Goal: Task Accomplishment & Management: Use online tool/utility

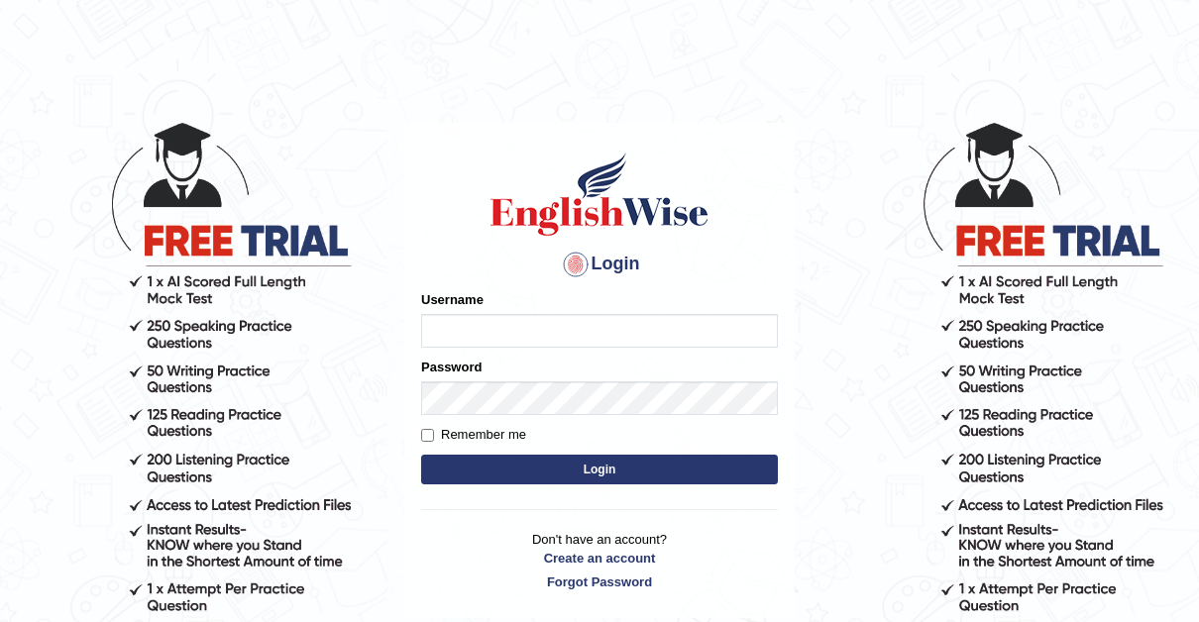
type input "Thelma"
click at [429, 434] on input "Remember me" at bounding box center [427, 435] width 13 height 13
checkbox input "true"
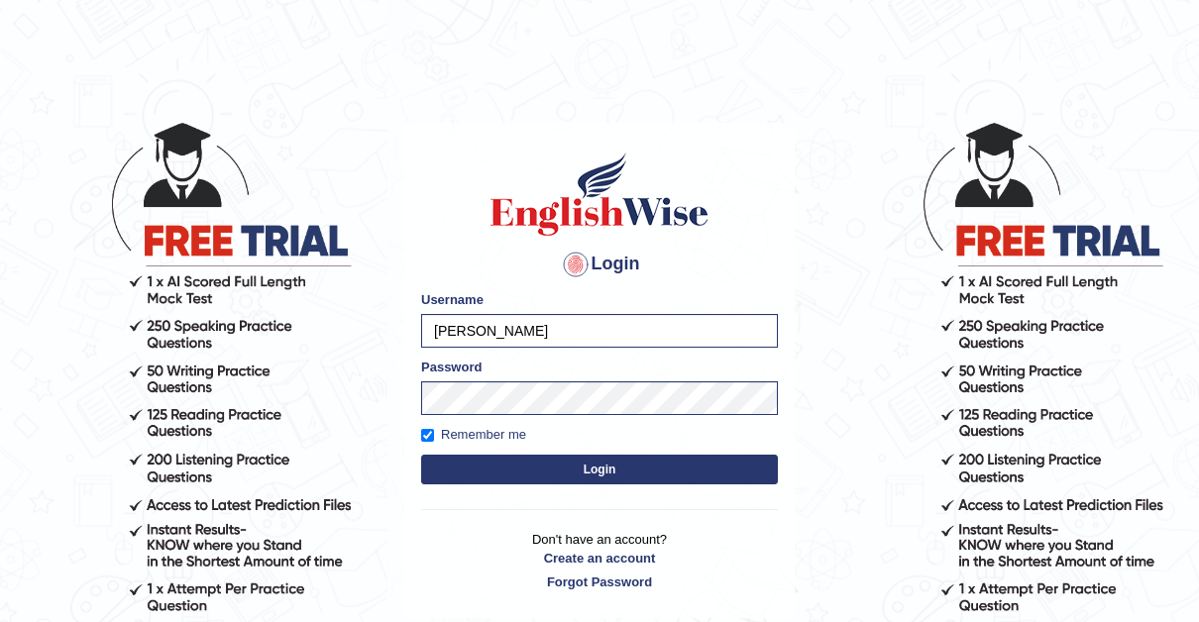
click at [612, 470] on button "Login" at bounding box center [599, 470] width 357 height 30
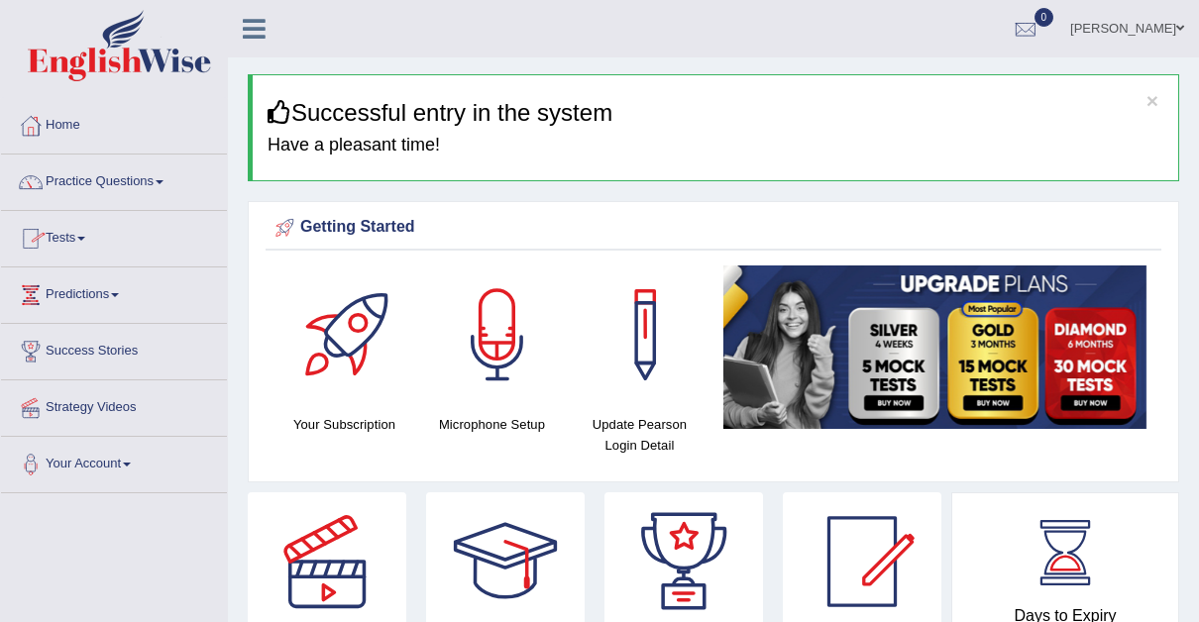
click at [87, 234] on link "Tests" at bounding box center [114, 236] width 226 height 50
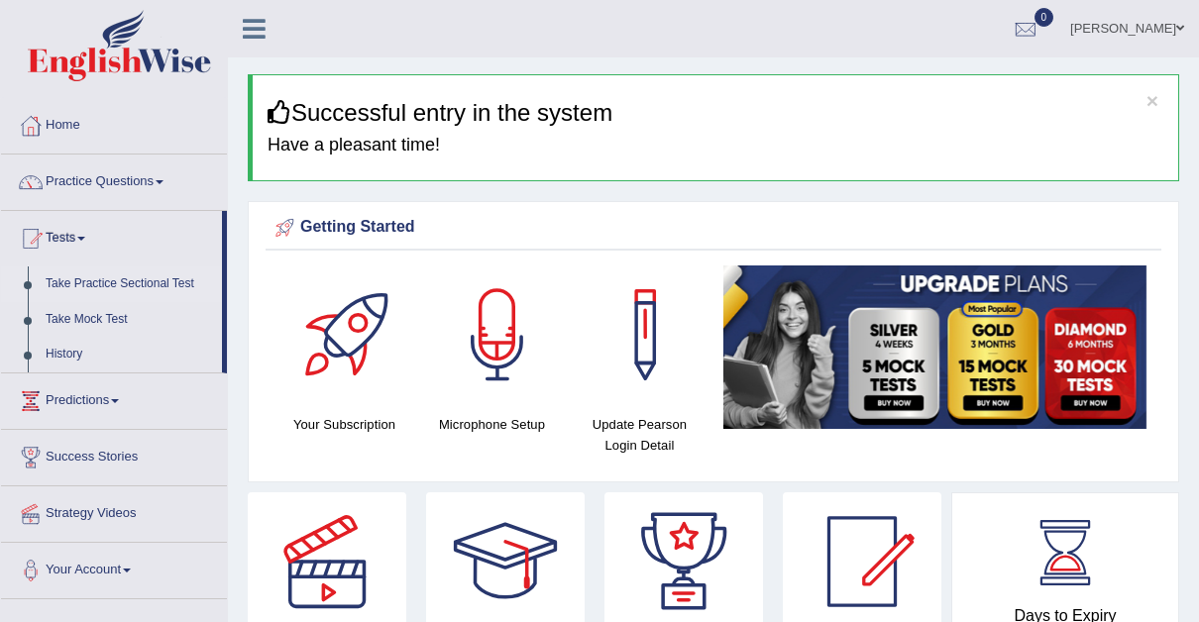
click at [152, 274] on link "Take Practice Sectional Test" at bounding box center [129, 285] width 185 height 36
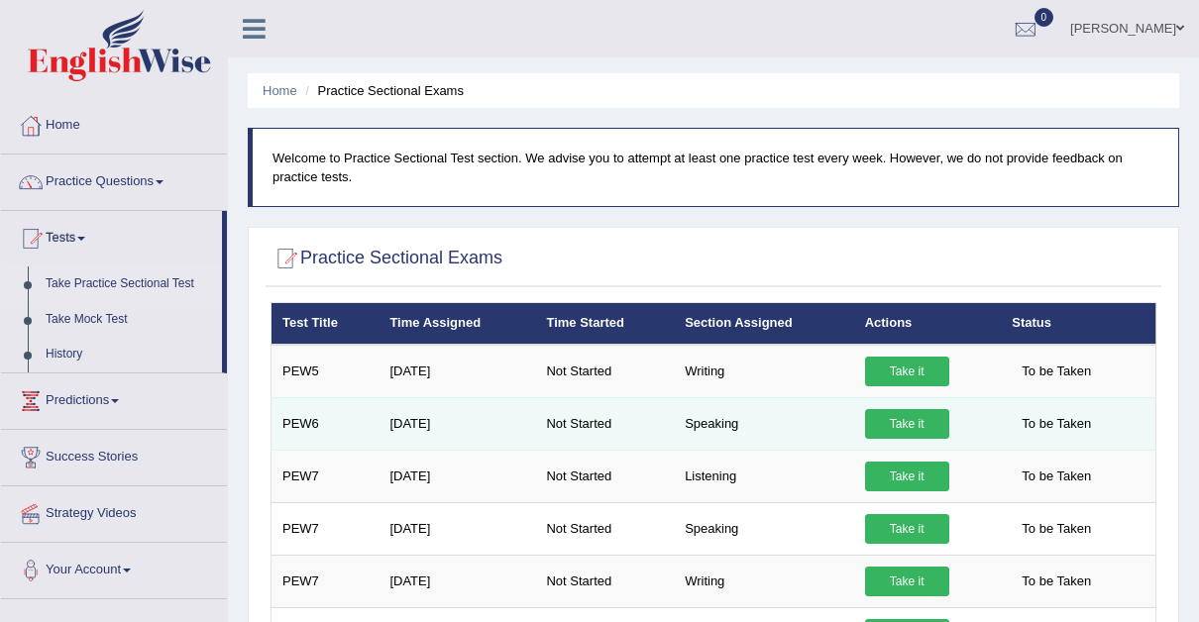
click at [905, 416] on link "Take it" at bounding box center [907, 424] width 84 height 30
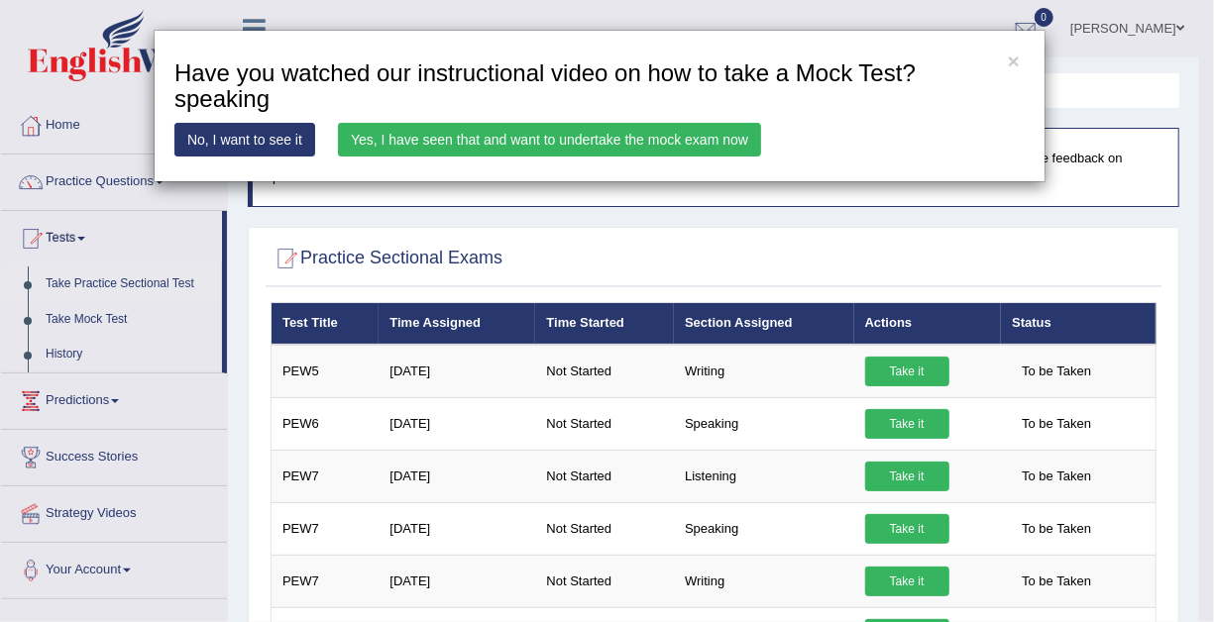
click at [596, 132] on link "Yes, I have seen that and want to undertake the mock exam now" at bounding box center [549, 140] width 423 height 34
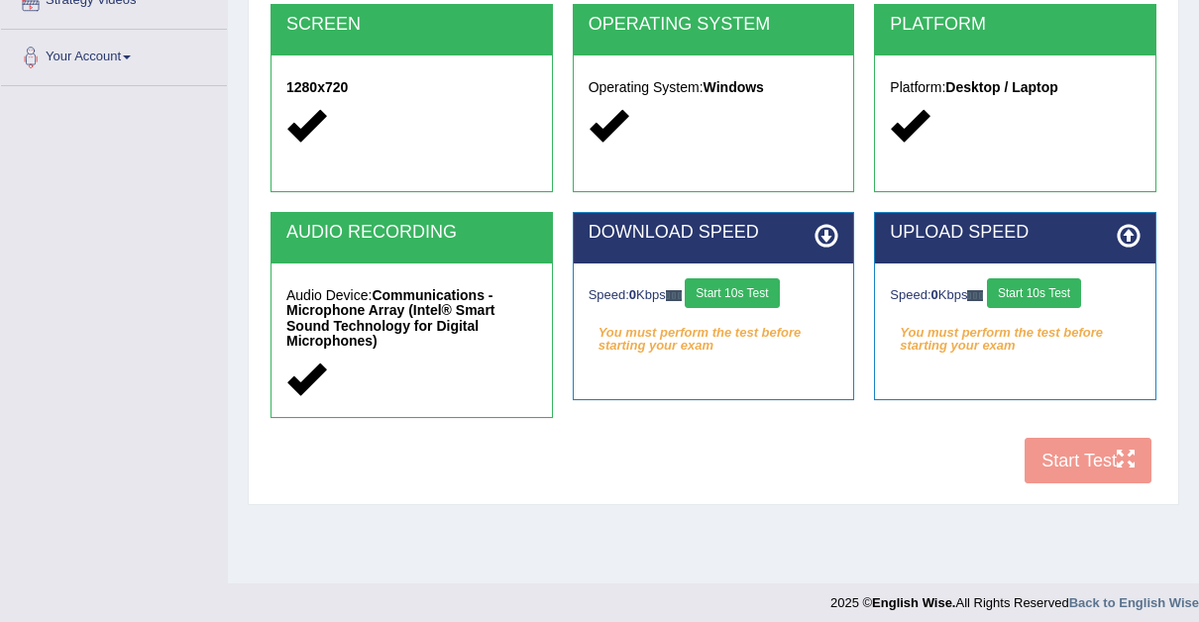
scroll to position [414, 0]
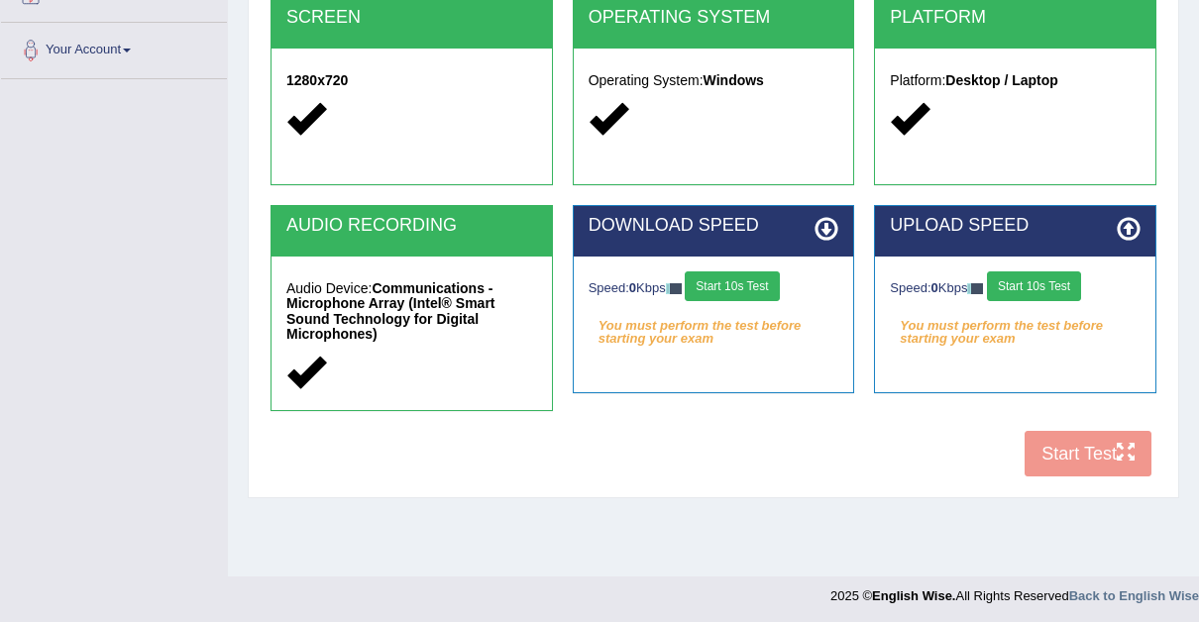
click at [738, 281] on button "Start 10s Test" at bounding box center [732, 287] width 94 height 30
click at [1049, 283] on button "Start 10s Test" at bounding box center [1034, 287] width 94 height 30
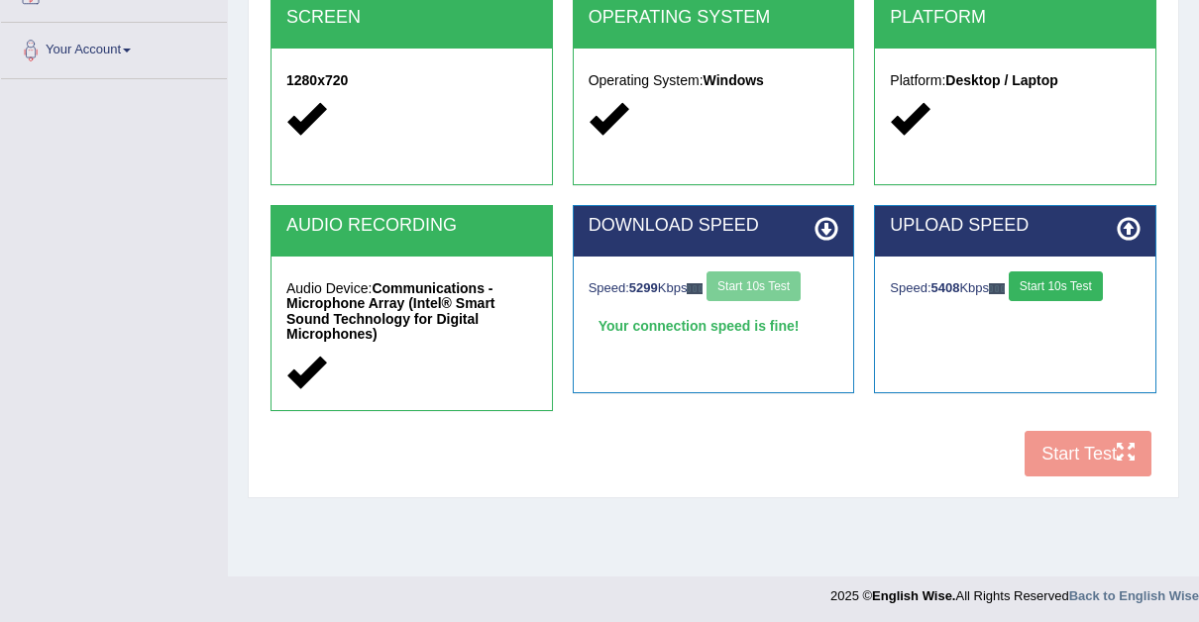
click at [1049, 283] on button "Start 10s Test" at bounding box center [1056, 287] width 94 height 30
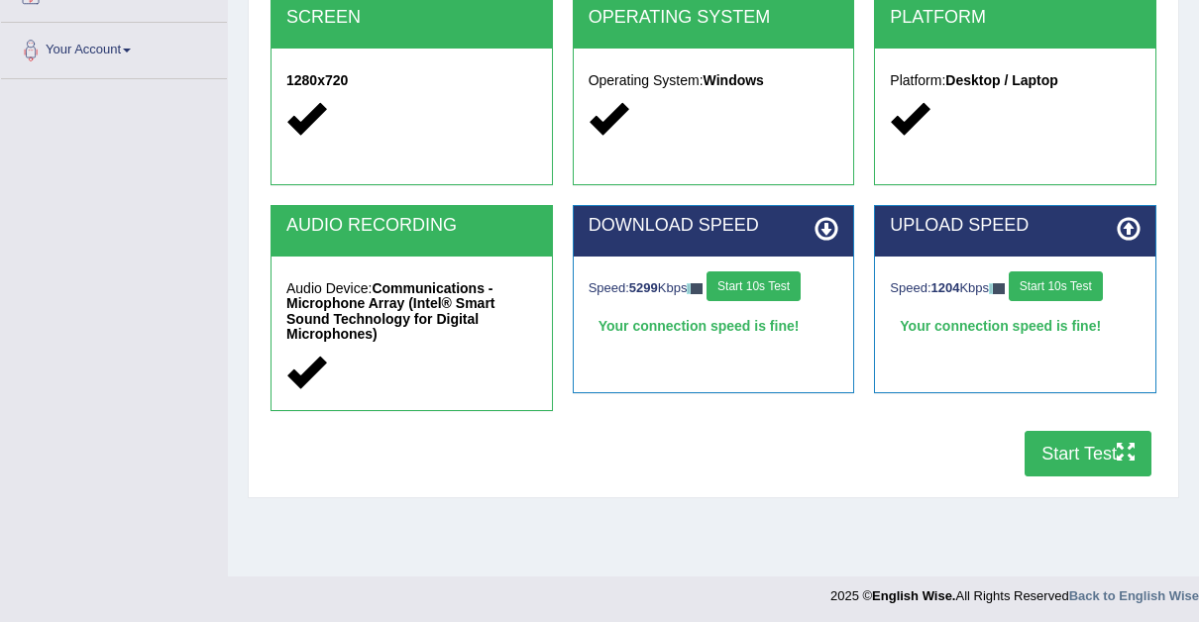
click at [1084, 431] on button "Start Test" at bounding box center [1088, 454] width 127 height 46
